Goal: Find contact information: Find contact information

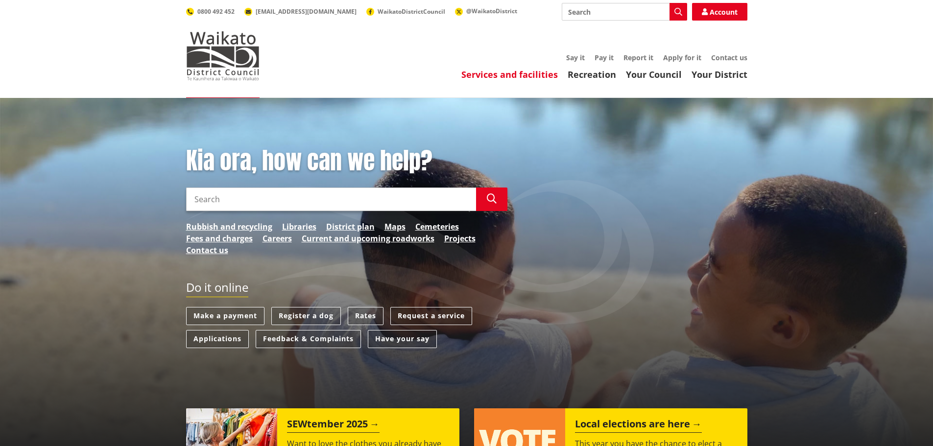
click at [476, 77] on link "Services and facilities" at bounding box center [509, 75] width 96 height 12
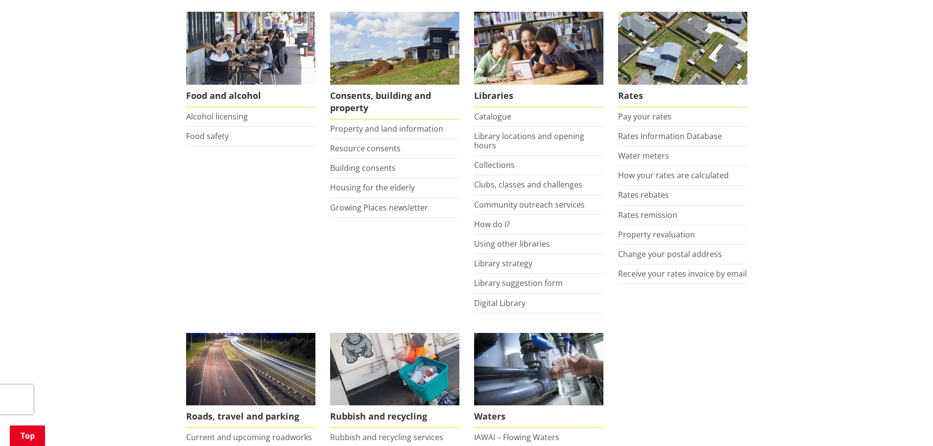
scroll to position [409, 0]
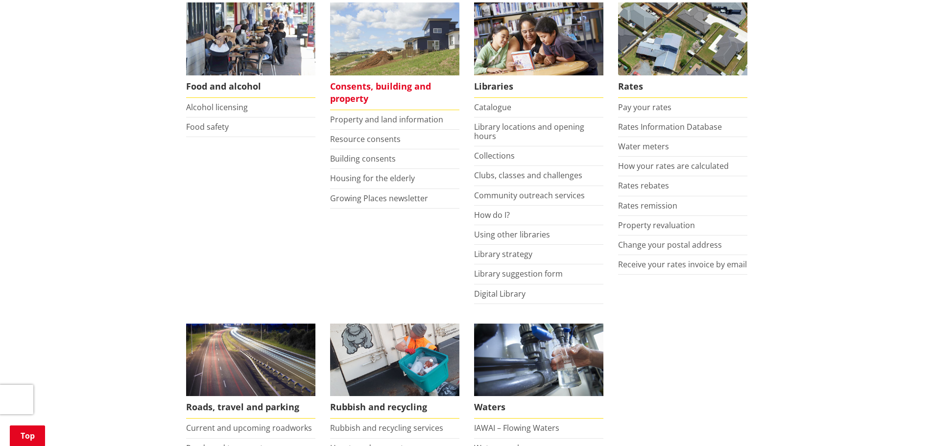
click at [356, 87] on span "Consents, building and property" at bounding box center [394, 92] width 129 height 35
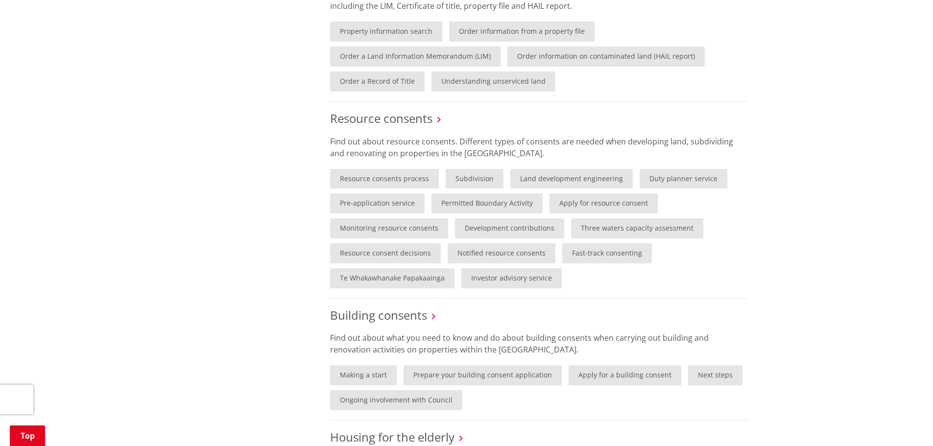
scroll to position [518, 0]
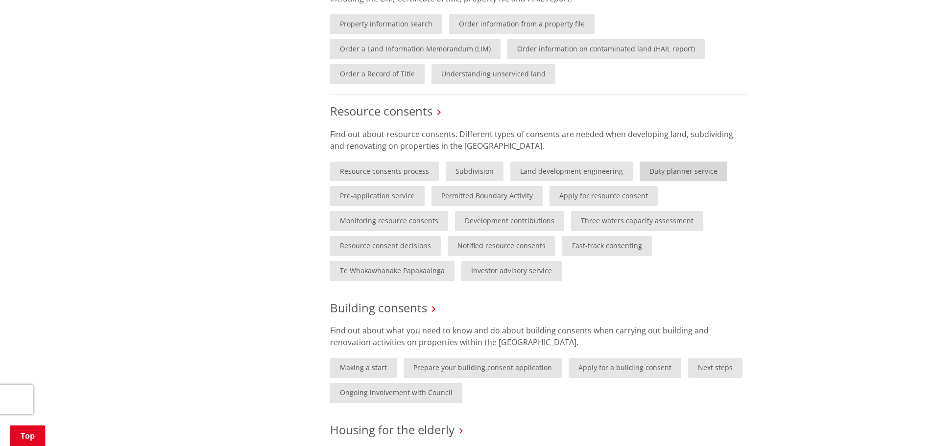
click at [679, 169] on link "Duty planner service" at bounding box center [684, 172] width 88 height 20
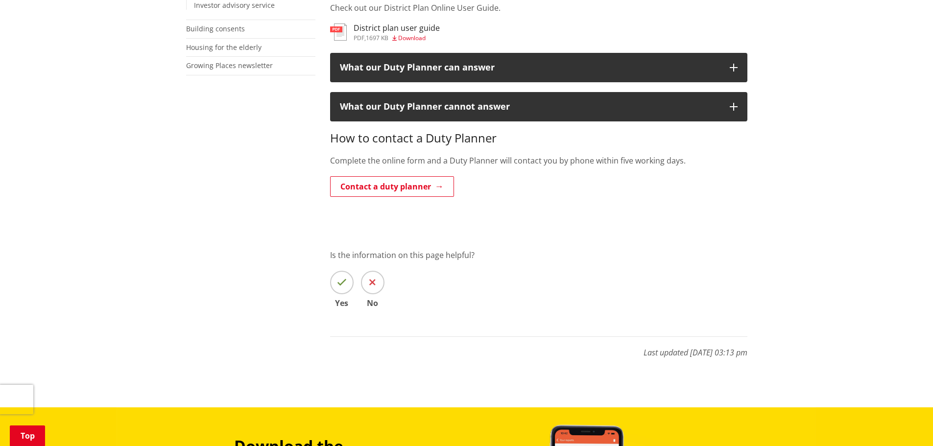
scroll to position [433, 0]
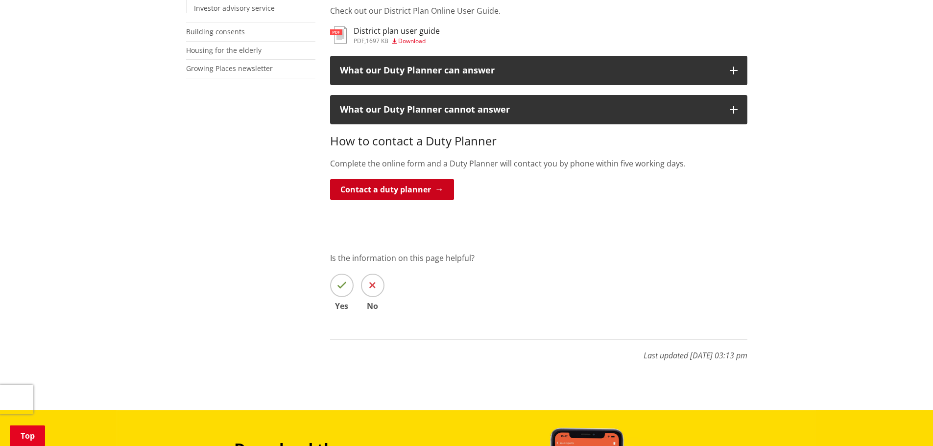
click at [374, 191] on link "Contact a duty planner" at bounding box center [392, 189] width 124 height 21
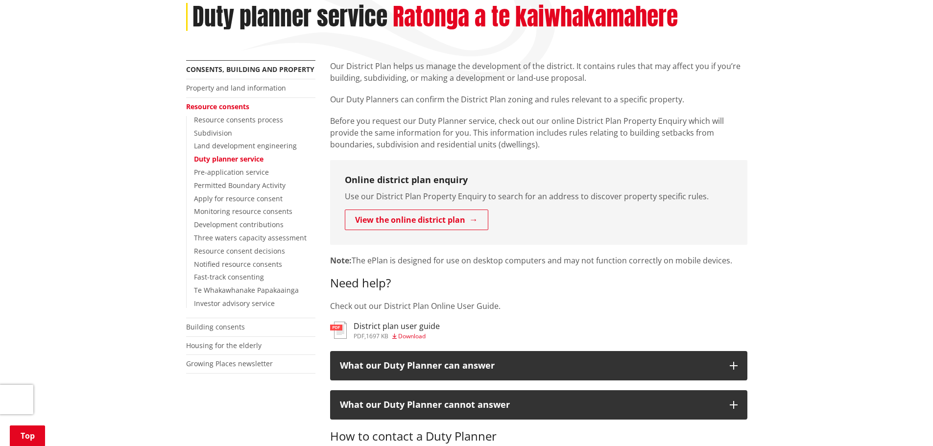
scroll to position [119, 0]
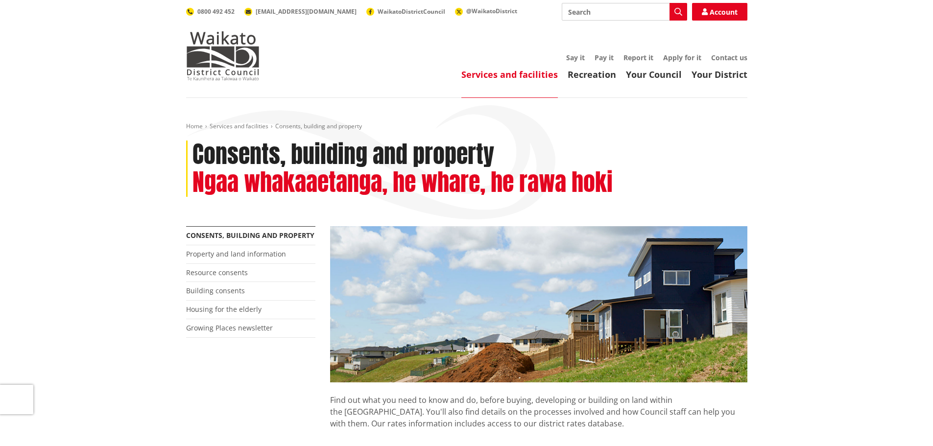
scroll to position [517, 0]
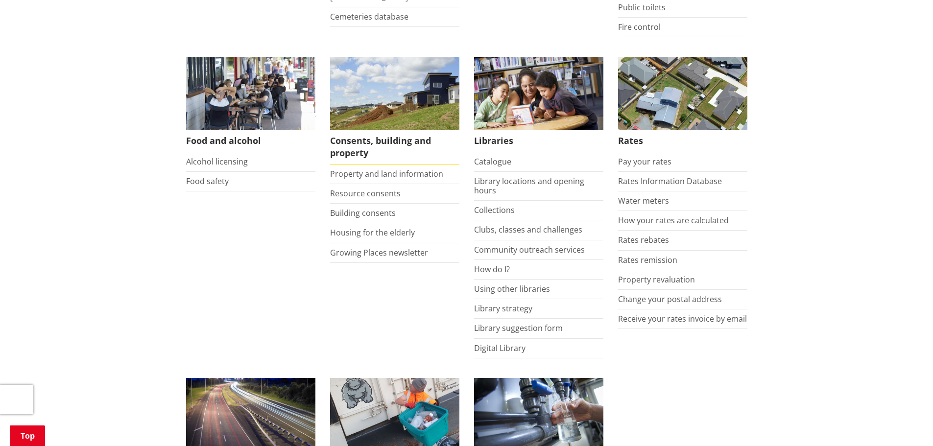
scroll to position [357, 0]
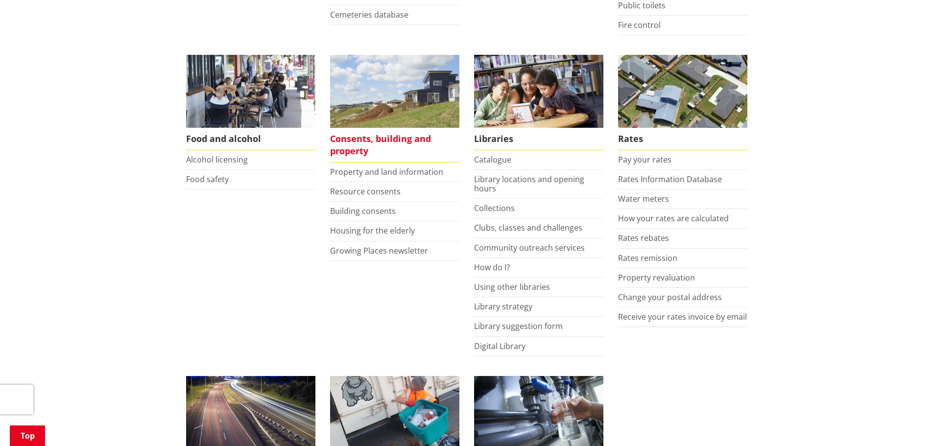
click at [361, 138] on span "Consents, building and property" at bounding box center [394, 145] width 129 height 35
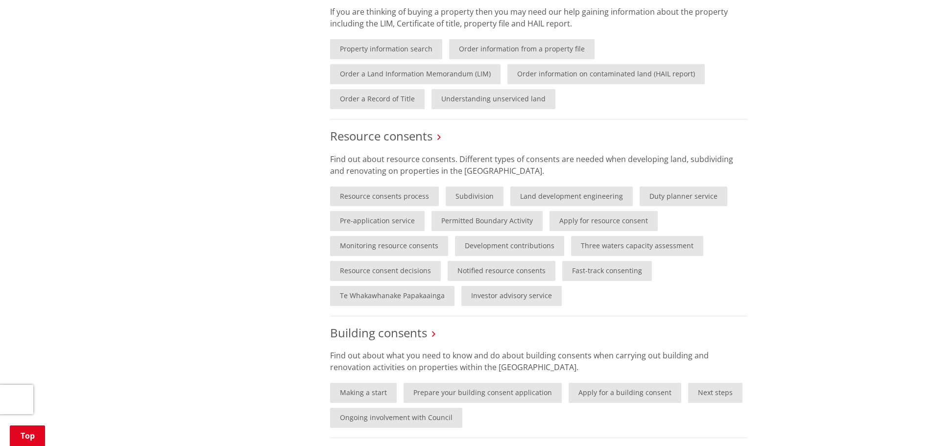
scroll to position [497, 0]
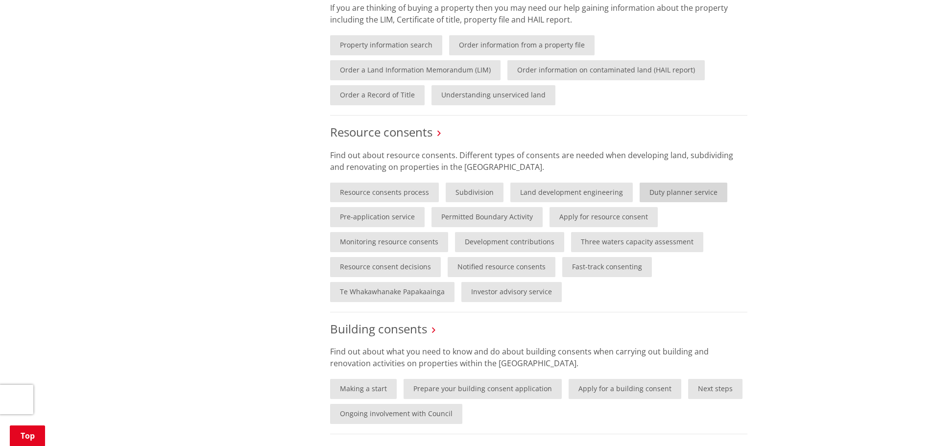
click at [661, 193] on link "Duty planner service" at bounding box center [684, 193] width 88 height 20
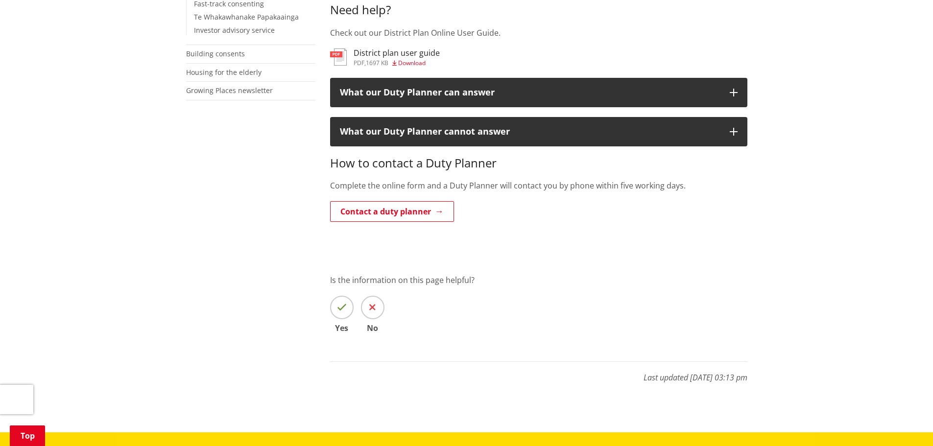
scroll to position [412, 0]
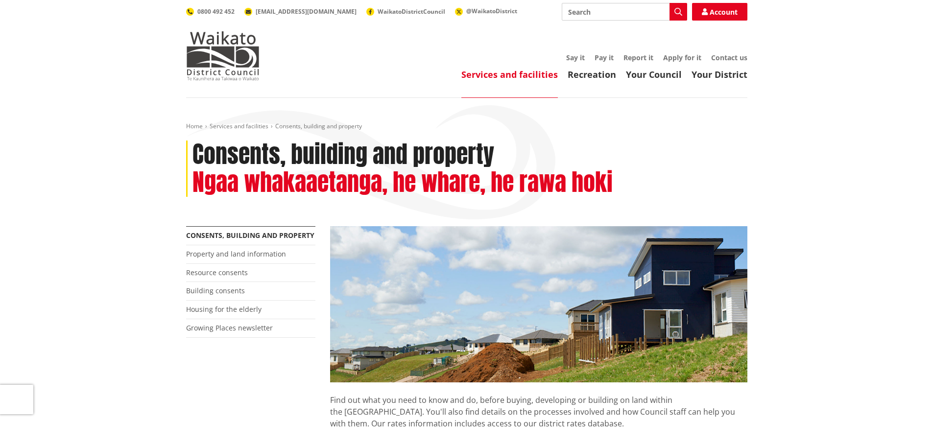
scroll to position [497, 0]
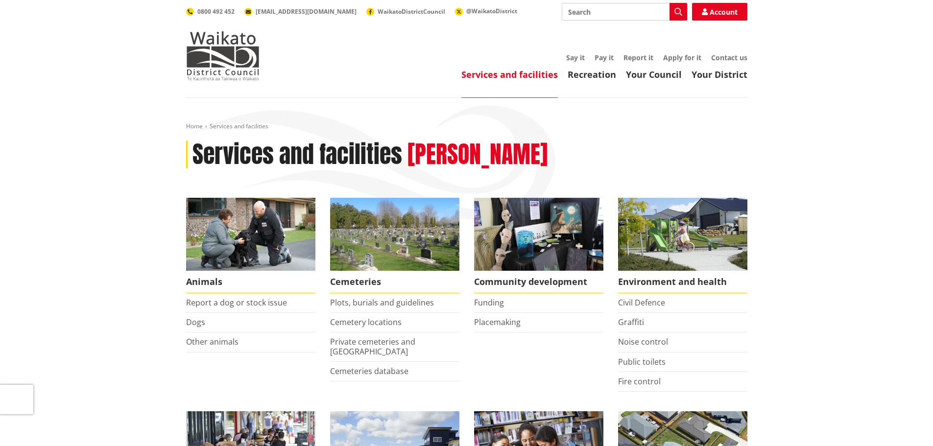
scroll to position [357, 0]
